Goal: Task Accomplishment & Management: Manage account settings

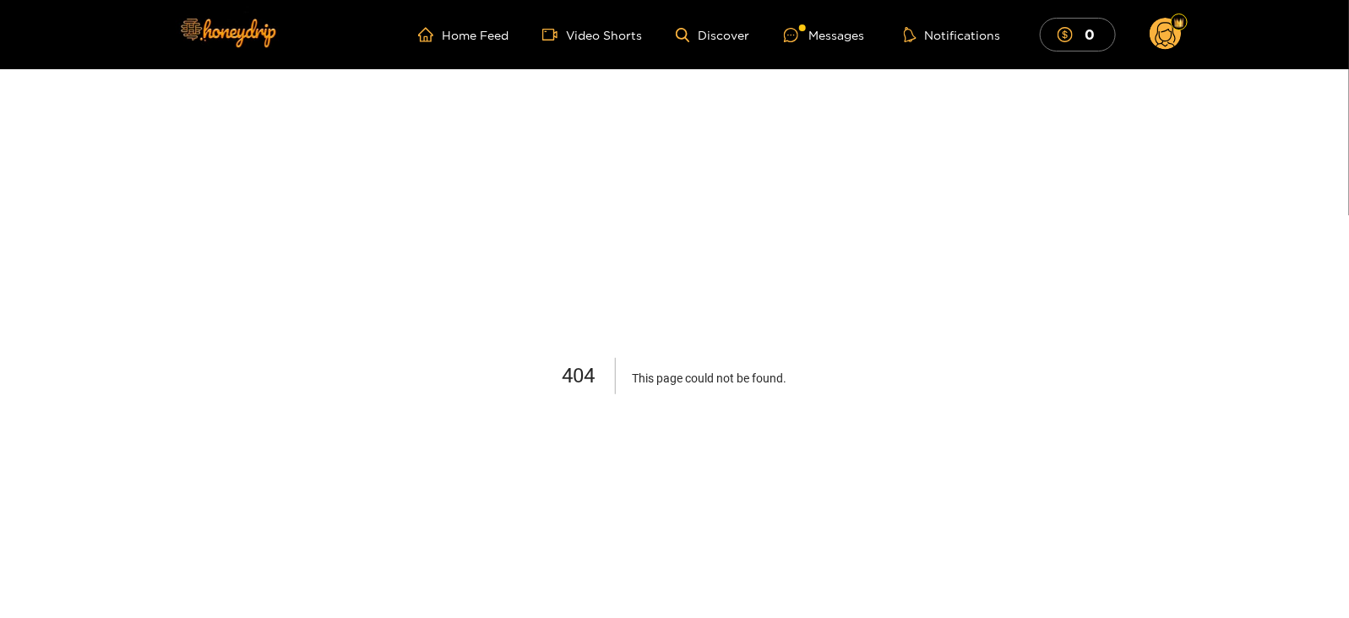
scroll to position [108, 0]
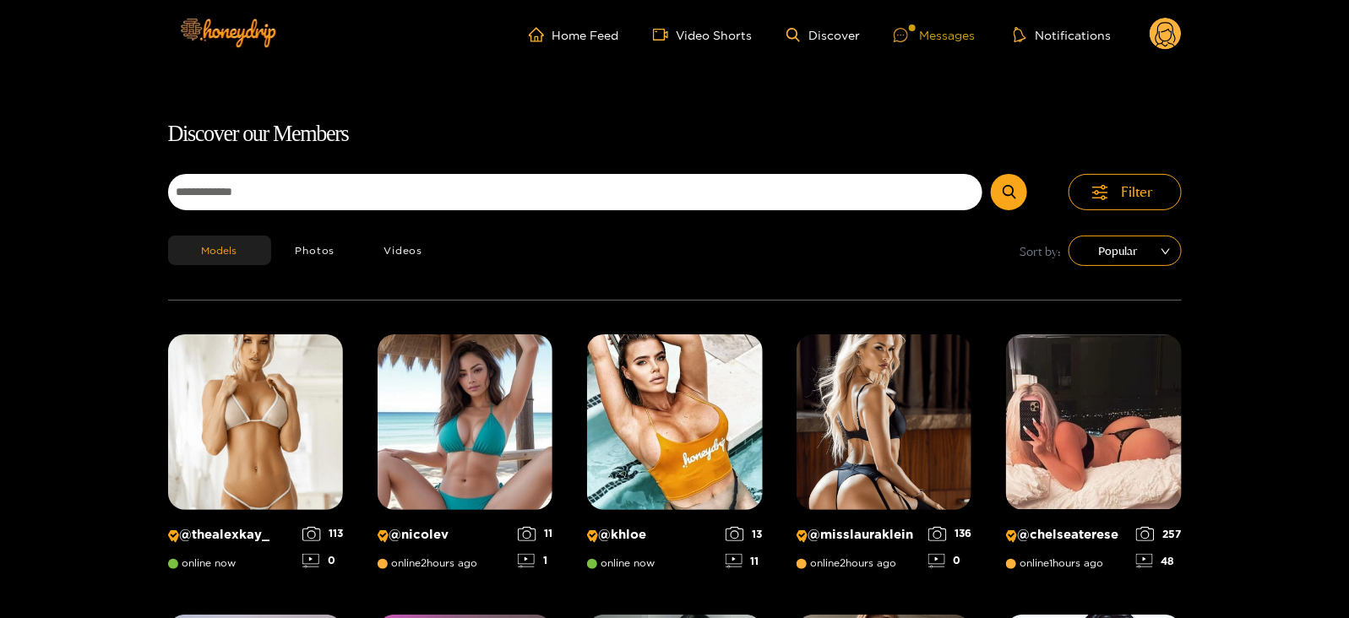
click at [903, 31] on icon at bounding box center [901, 35] width 14 height 14
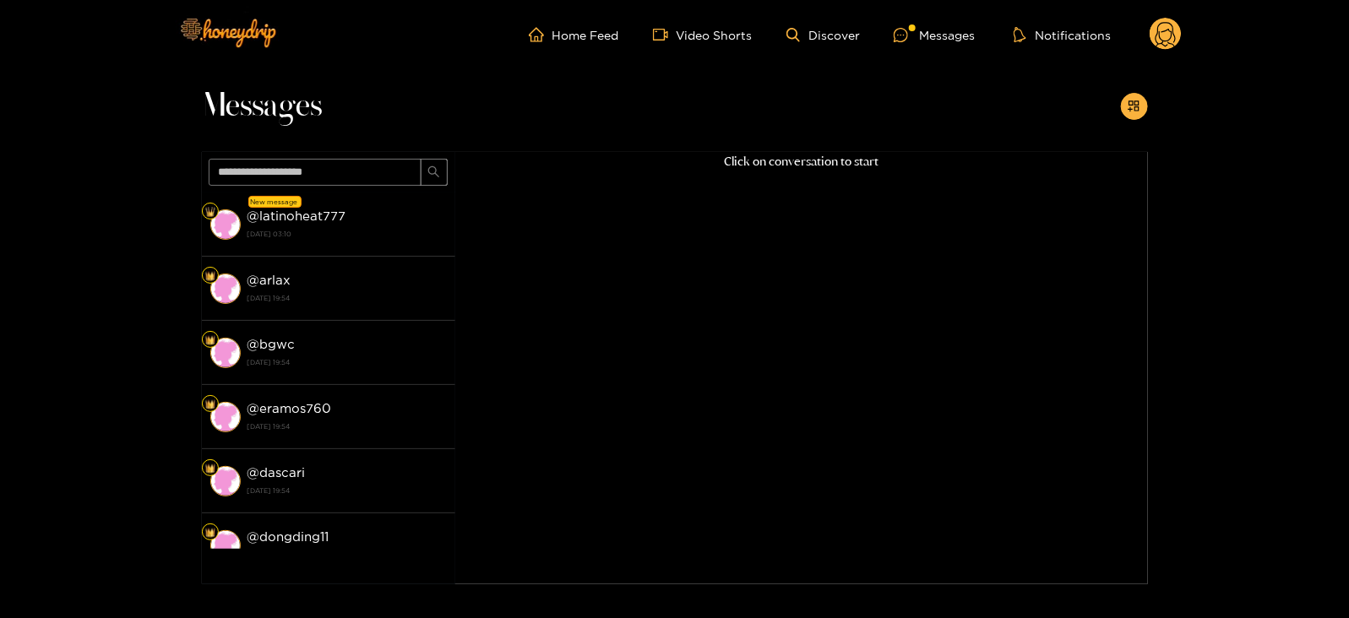
click at [1163, 30] on circle at bounding box center [1166, 34] width 32 height 32
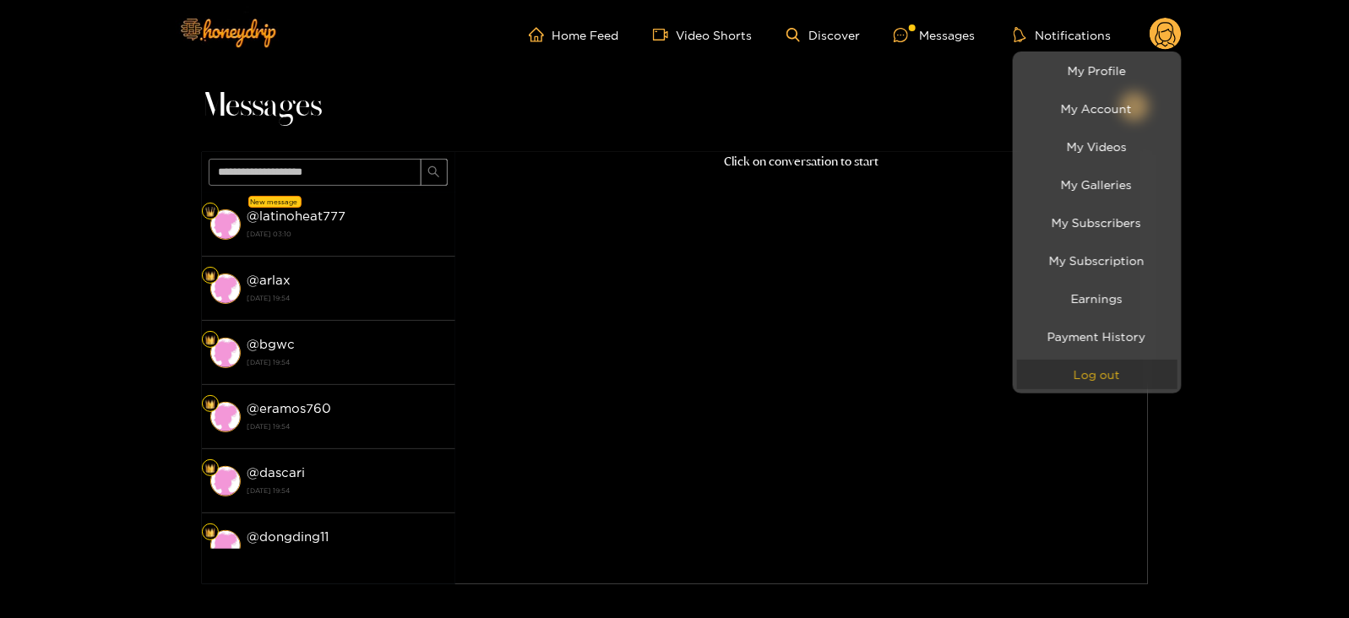
click at [1056, 365] on button "Log out" at bounding box center [1097, 375] width 160 height 30
